Goal: Information Seeking & Learning: Learn about a topic

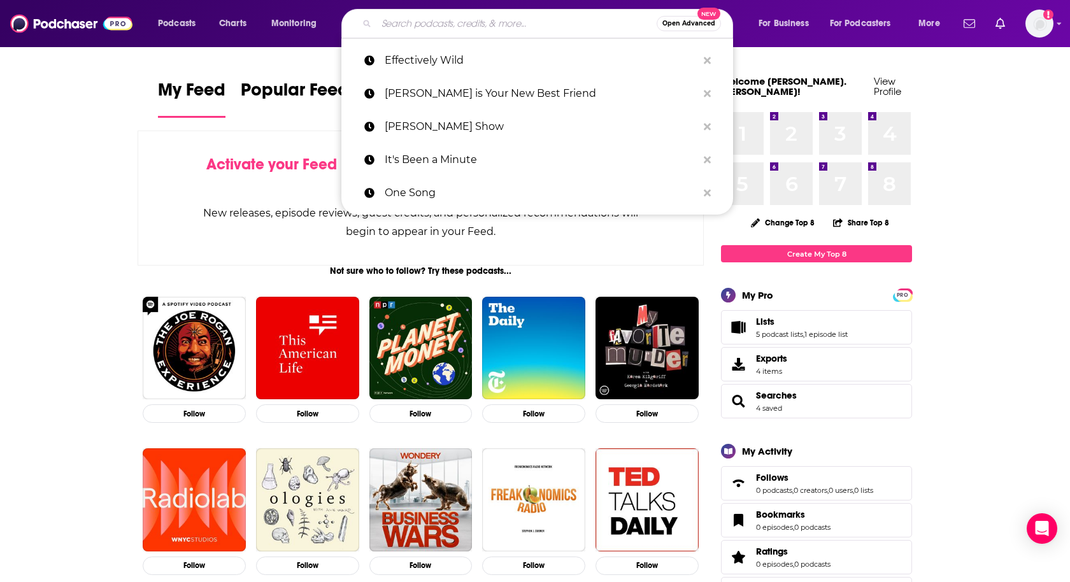
click at [417, 25] on input "Search podcasts, credits, & more..." at bounding box center [517, 23] width 280 height 20
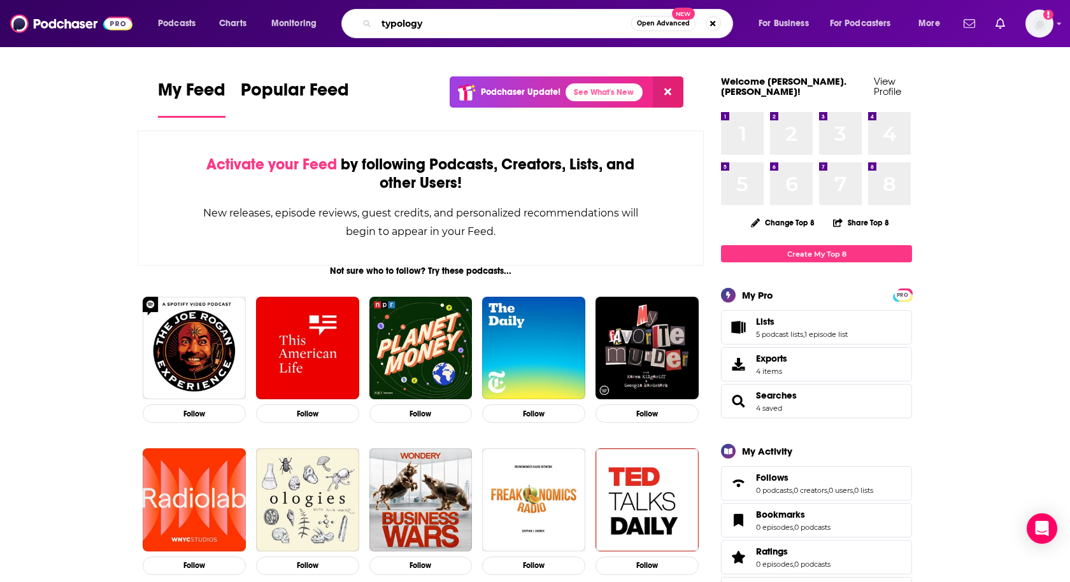
type input "typology"
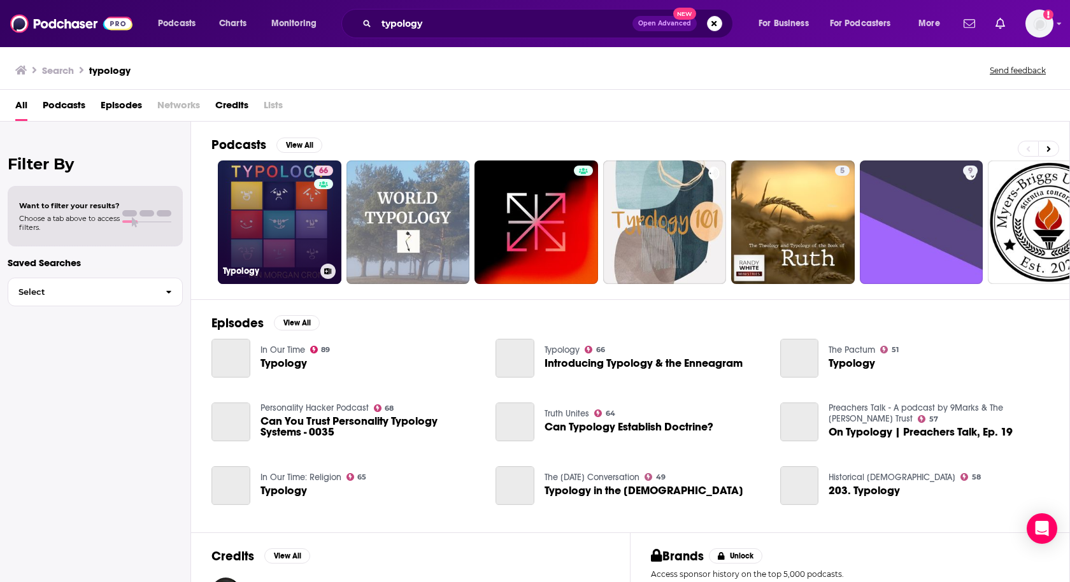
click at [266, 210] on link "66 Typology" at bounding box center [280, 223] width 124 height 124
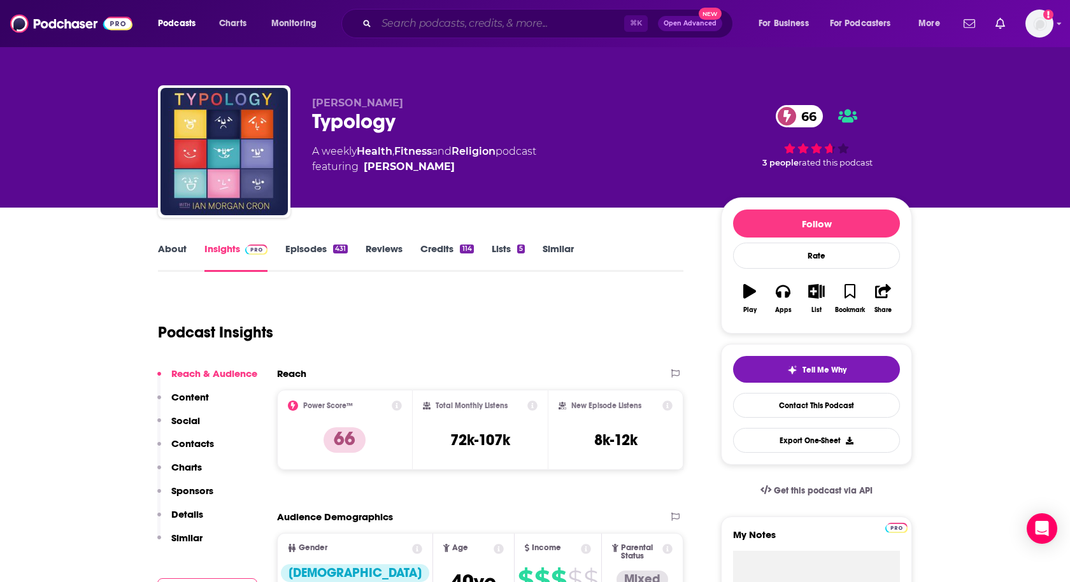
click at [438, 26] on input "Search podcasts, credits, & more..." at bounding box center [501, 23] width 248 height 20
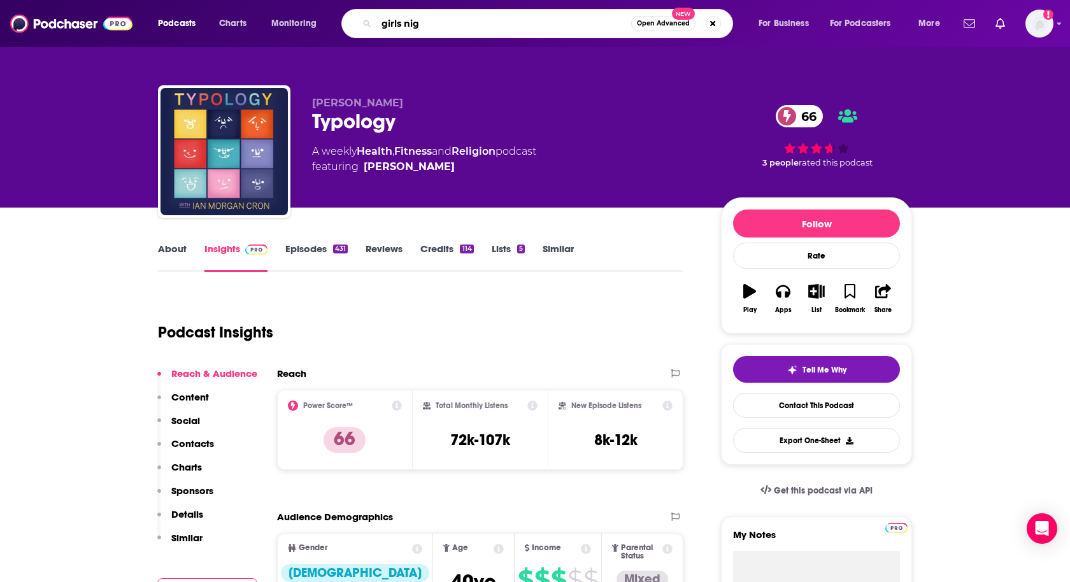
type input "girls nigh"
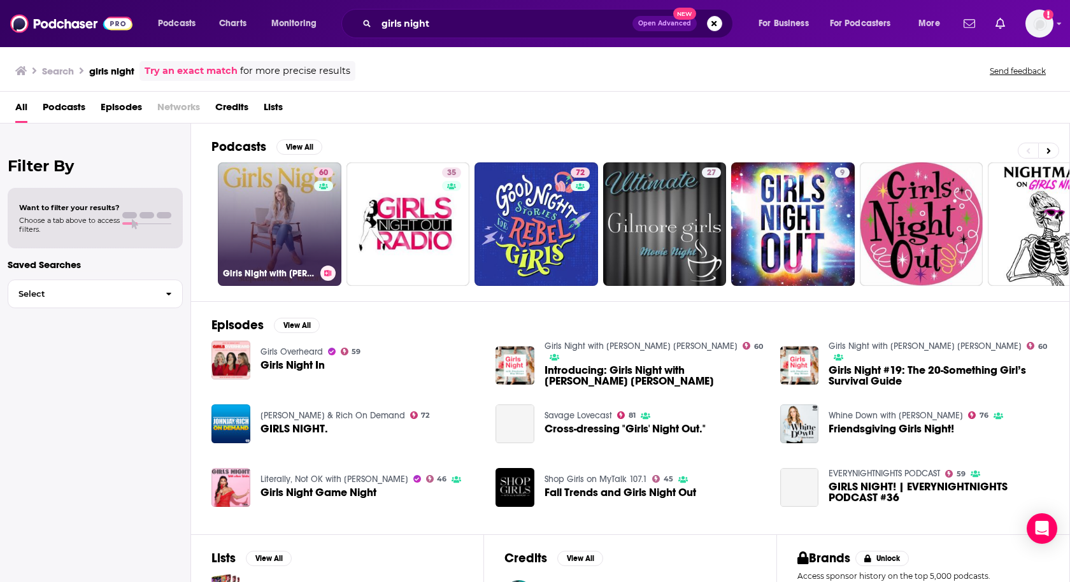
click at [262, 220] on link "60 Girls Night with [PERSON_NAME] [PERSON_NAME]" at bounding box center [280, 224] width 124 height 124
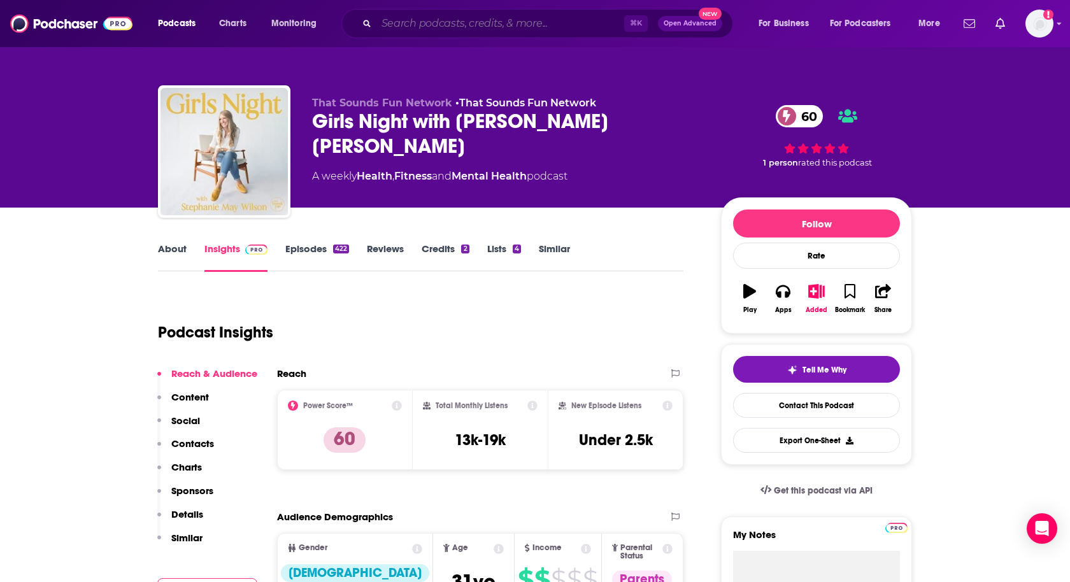
click at [437, 20] on input "Search podcasts, credits, & more..." at bounding box center [501, 23] width 248 height 20
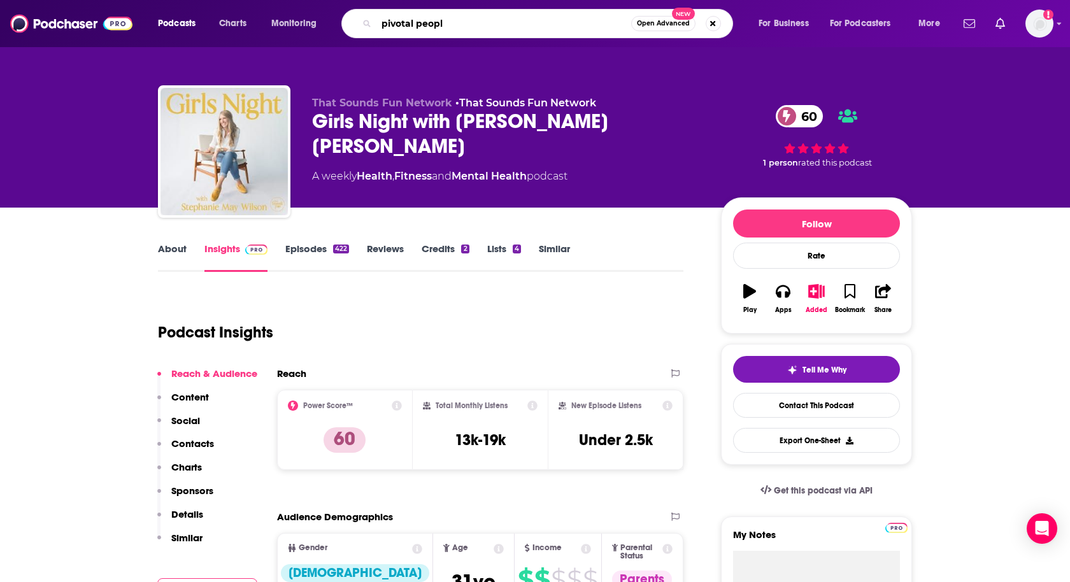
type input "pivotal people"
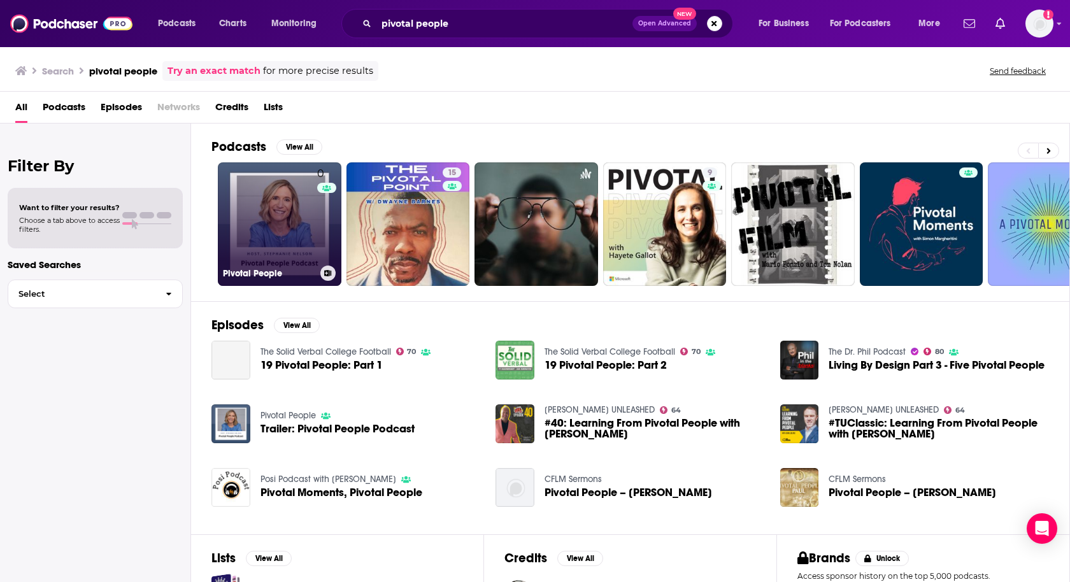
click at [276, 213] on link "0 Pivotal People" at bounding box center [280, 224] width 124 height 124
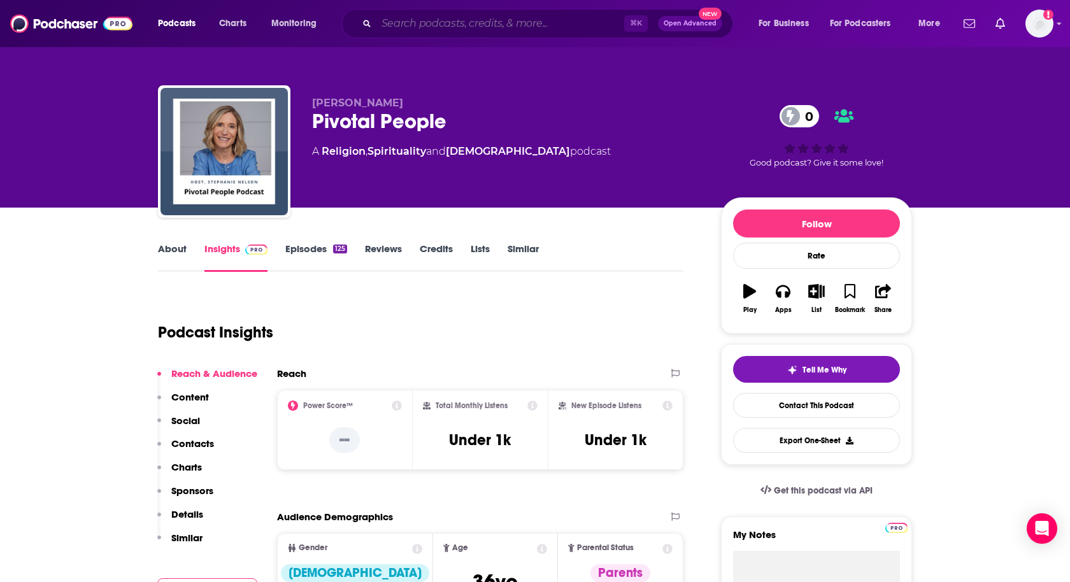
click at [433, 20] on input "Search podcasts, credits, & more..." at bounding box center [501, 23] width 248 height 20
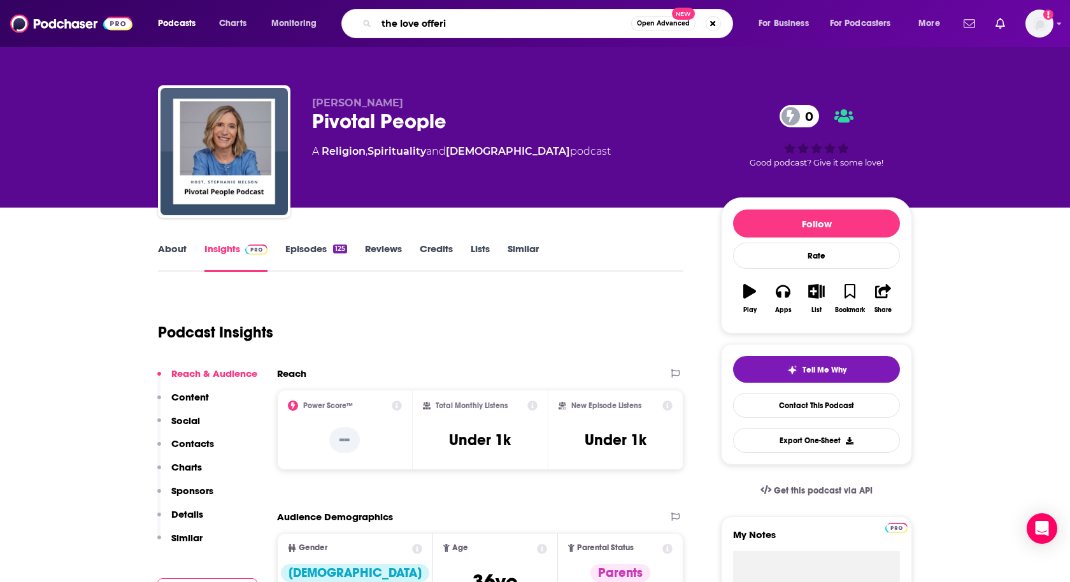
type input "the love offerin"
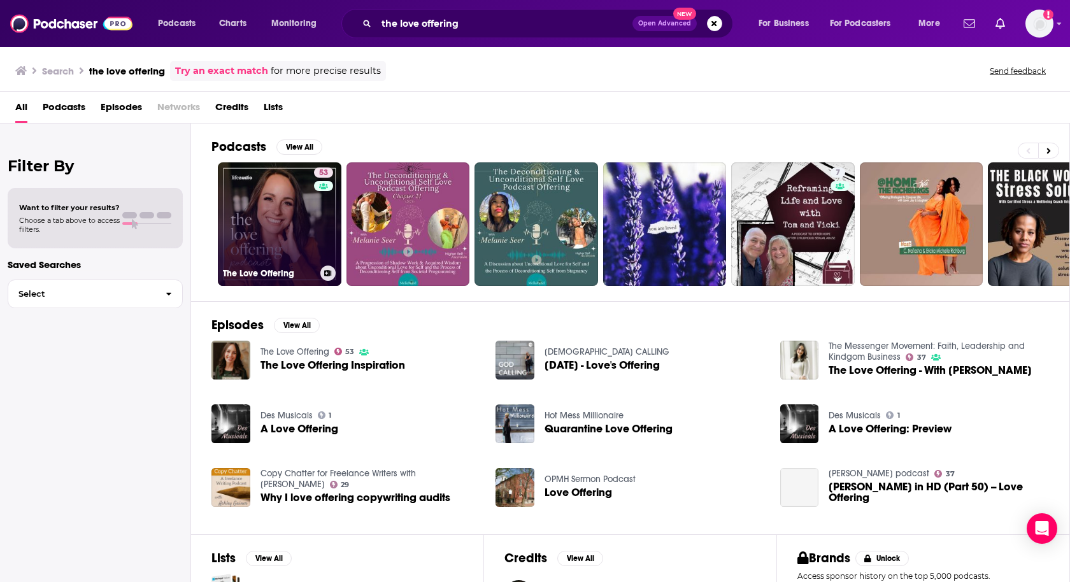
click at [260, 237] on link "53 The Love Offering" at bounding box center [280, 224] width 124 height 124
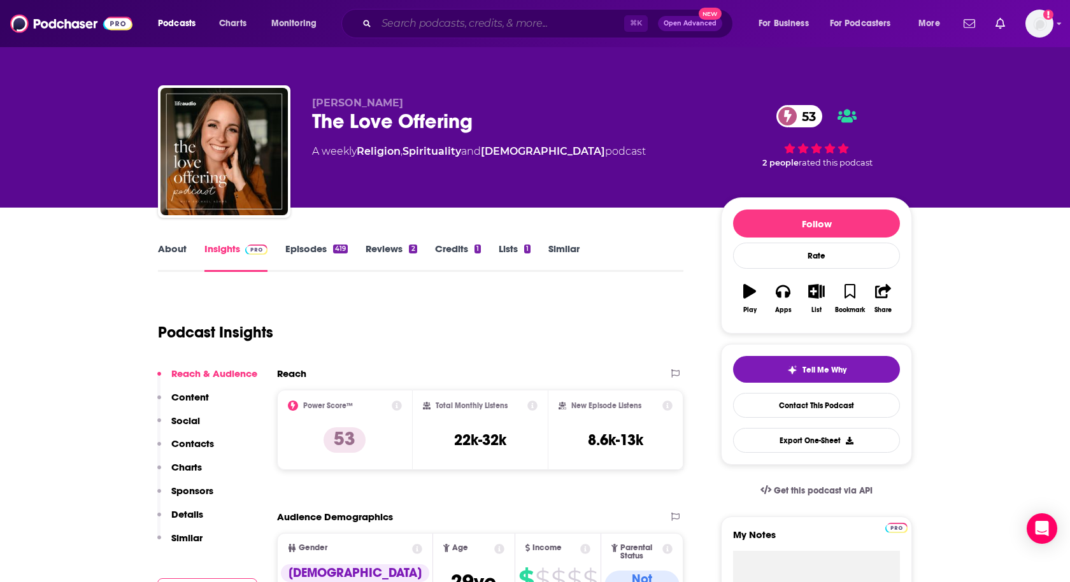
click at [408, 25] on input "Search podcasts, credits, & more..." at bounding box center [501, 23] width 248 height 20
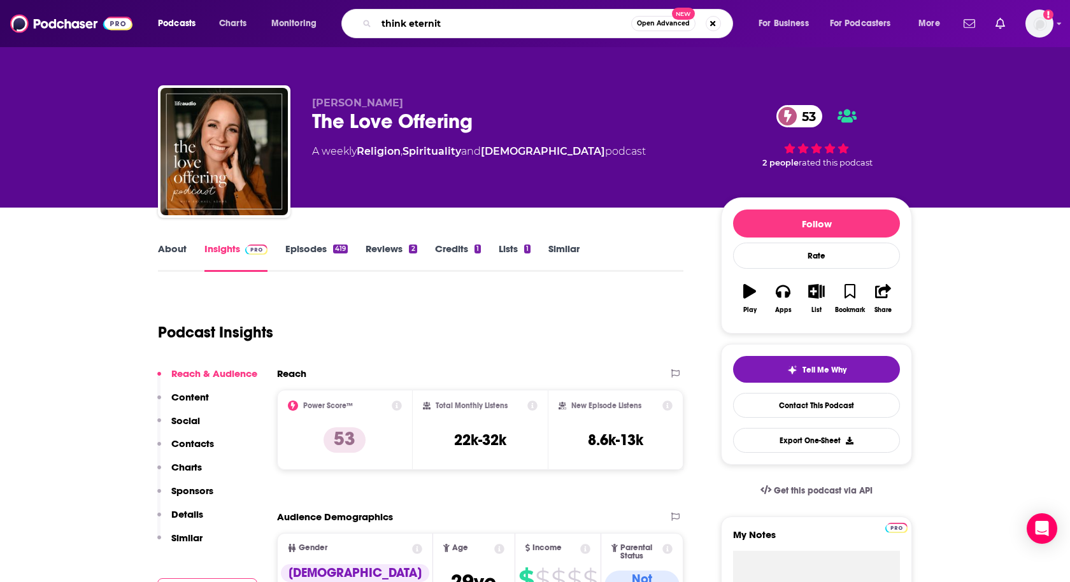
type input "think eternity"
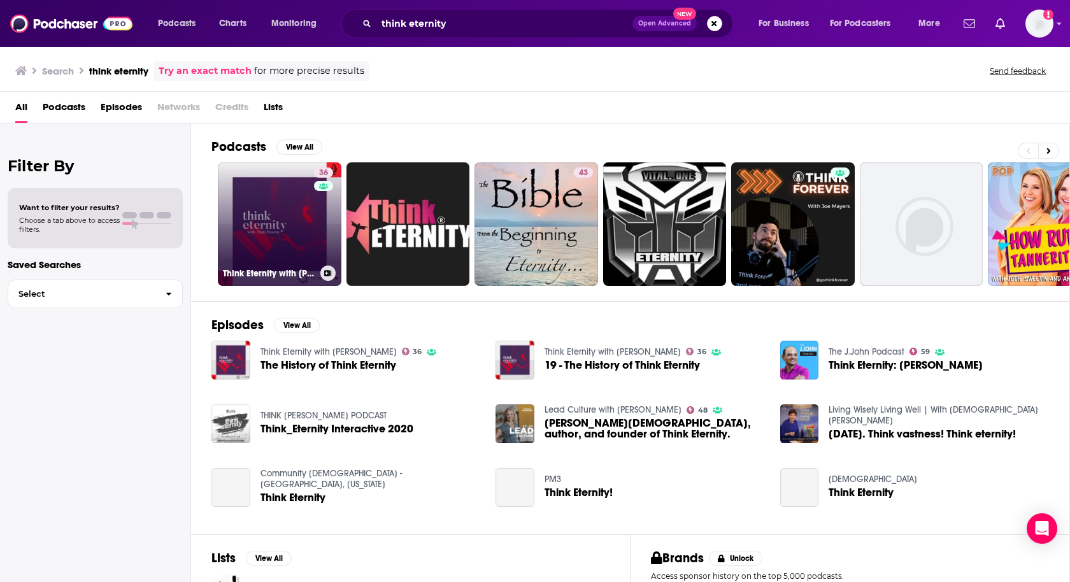
click at [273, 224] on link "36 Think Eternity with [PERSON_NAME]" at bounding box center [280, 224] width 124 height 124
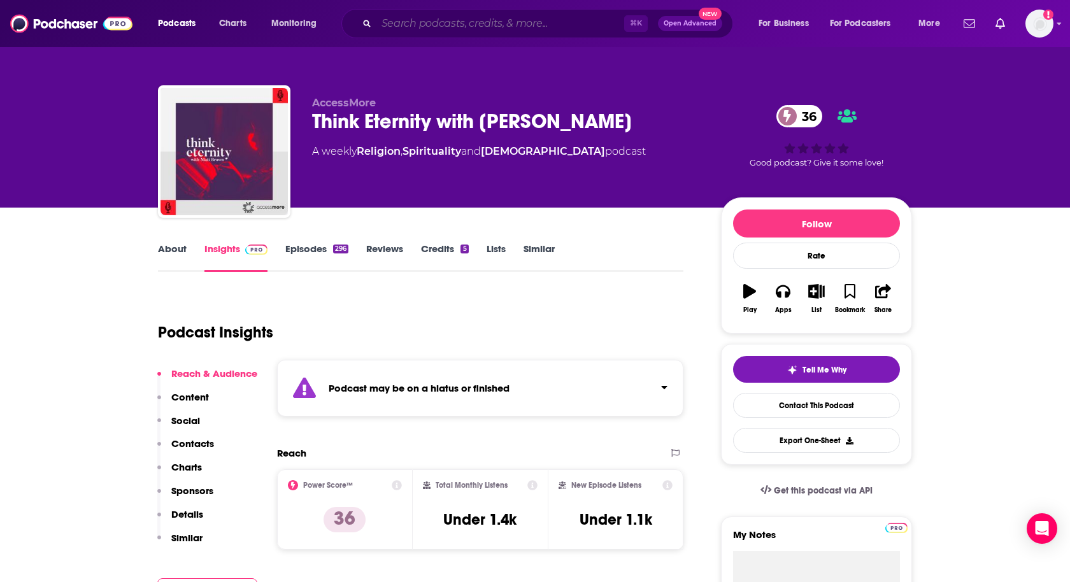
click at [517, 20] on input "Search podcasts, credits, & more..." at bounding box center [501, 23] width 248 height 20
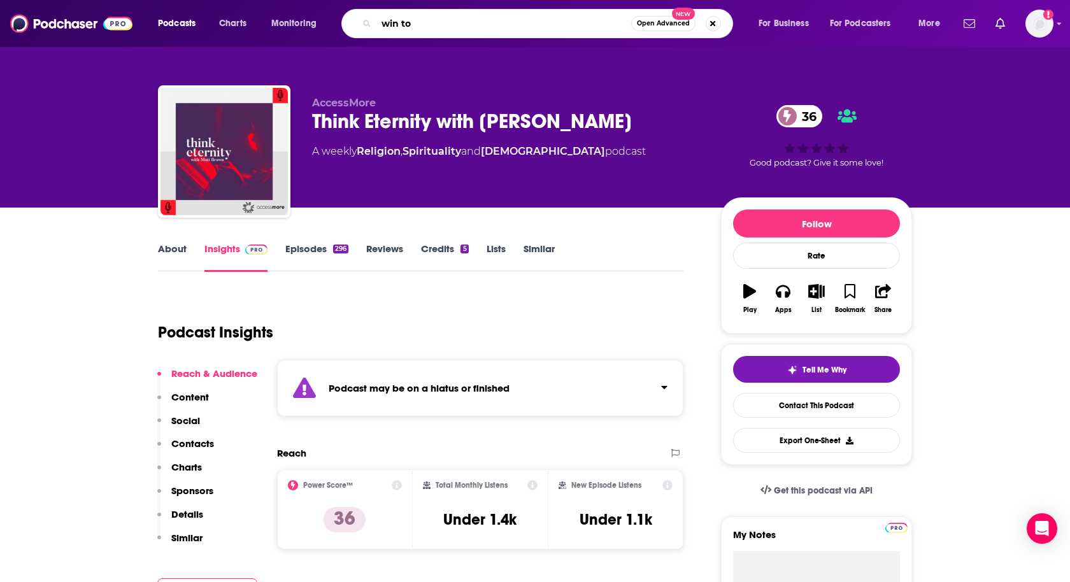
type input "win [PERSON_NAME]"
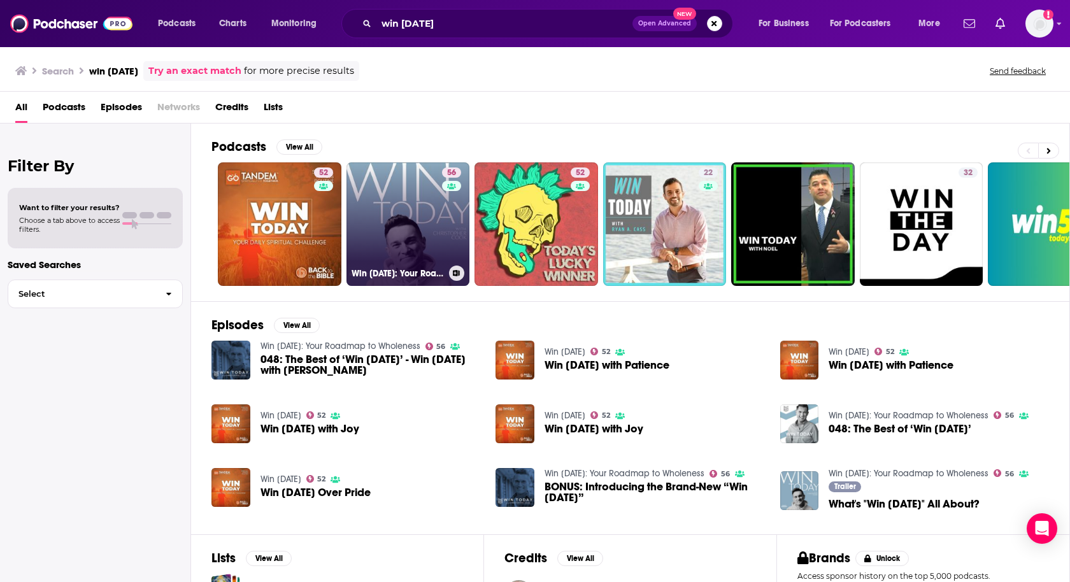
click at [416, 213] on link "56 Win [DATE]: Your Roadmap to Wholeness" at bounding box center [409, 224] width 124 height 124
